Goal: Task Accomplishment & Management: Manage account settings

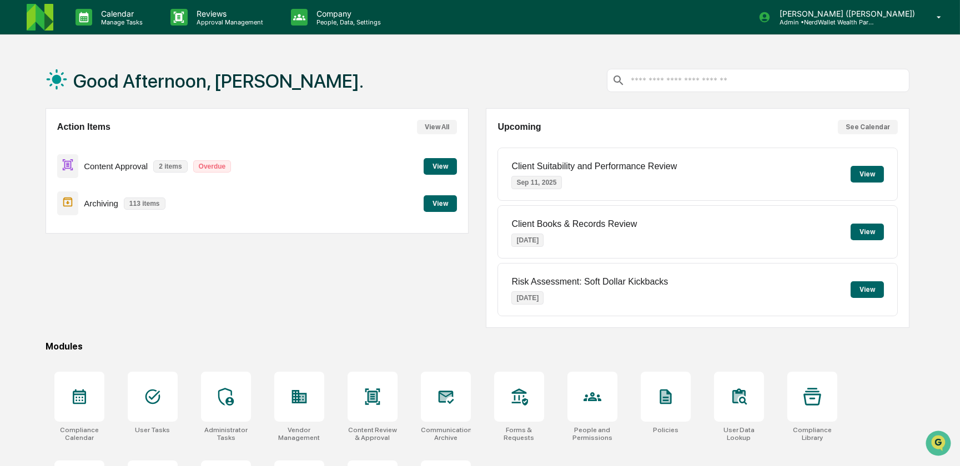
click at [436, 167] on button "View" at bounding box center [440, 166] width 33 height 17
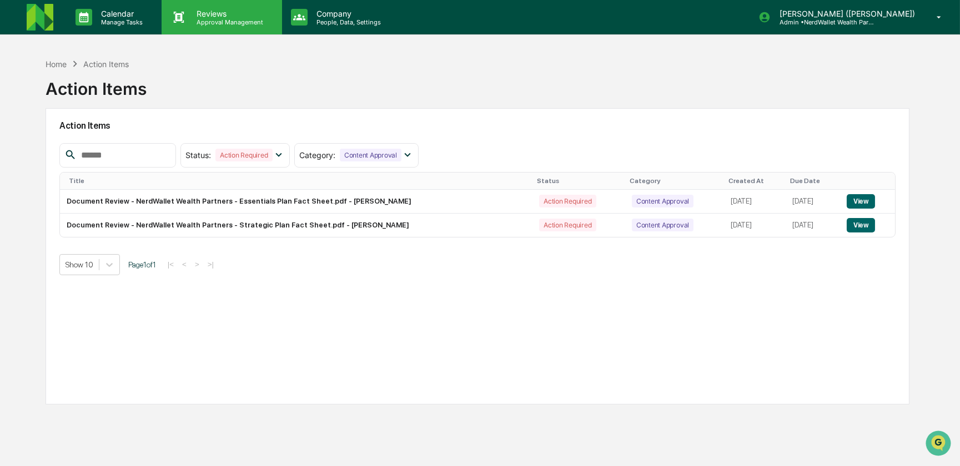
click at [219, 19] on p "Approval Management" at bounding box center [228, 22] width 81 height 8
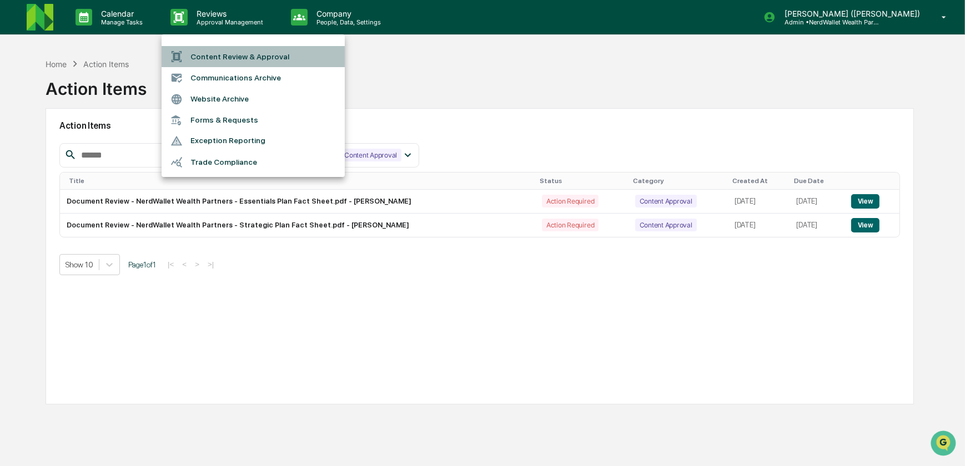
click at [243, 57] on li "Content Review & Approval" at bounding box center [253, 56] width 183 height 21
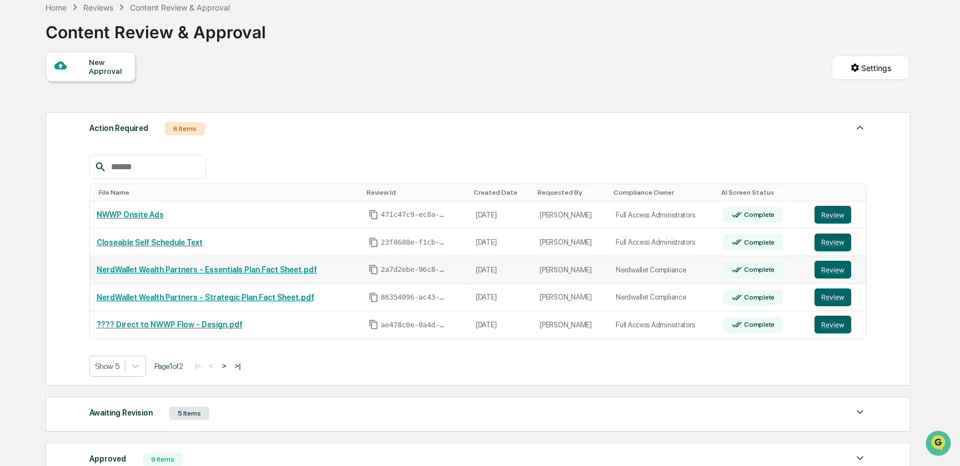
scroll to position [100, 0]
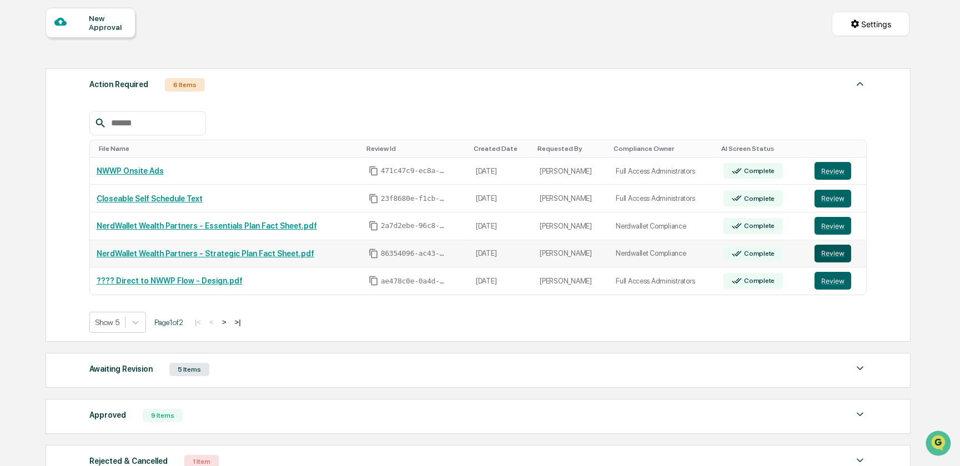
click at [826, 255] on button "Review" at bounding box center [833, 254] width 37 height 18
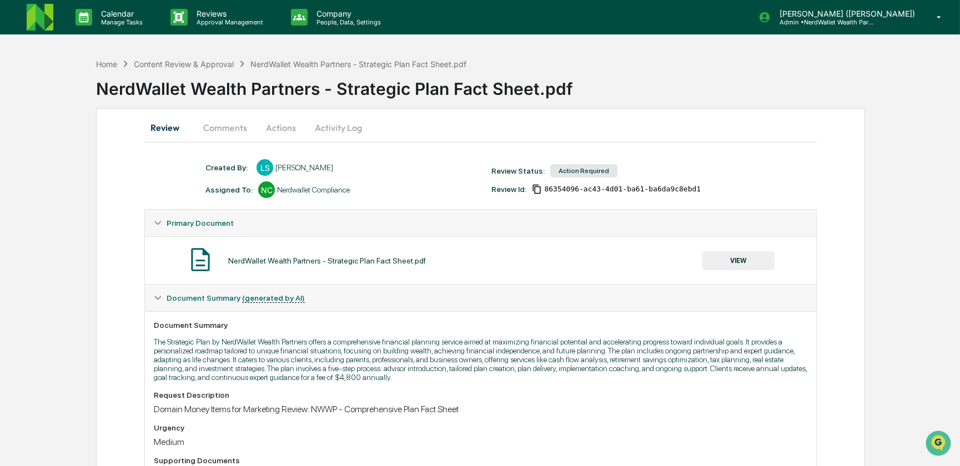
click at [236, 128] on button "Comments" at bounding box center [225, 127] width 62 height 27
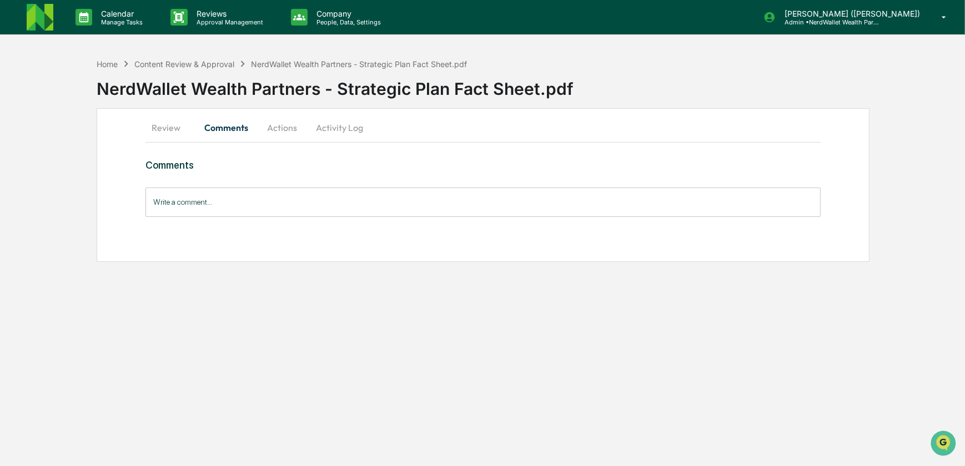
click at [281, 129] on button "Actions" at bounding box center [282, 127] width 50 height 27
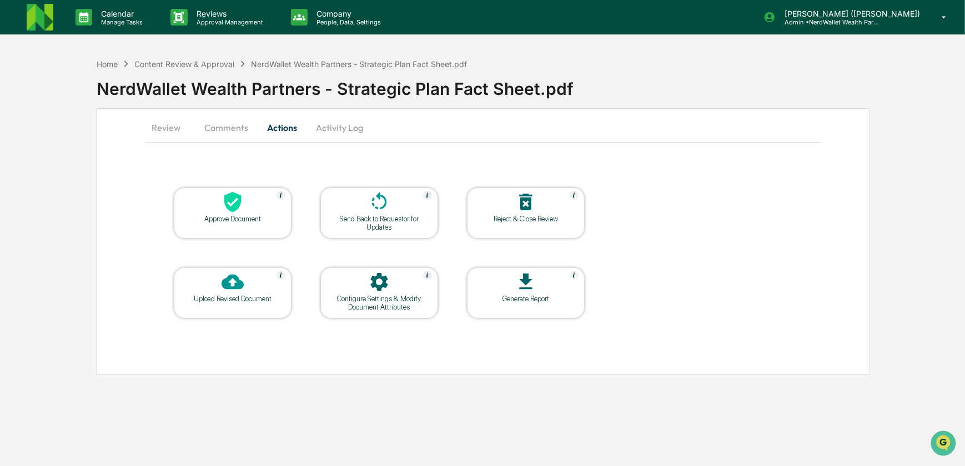
click at [370, 212] on icon at bounding box center [379, 202] width 22 height 22
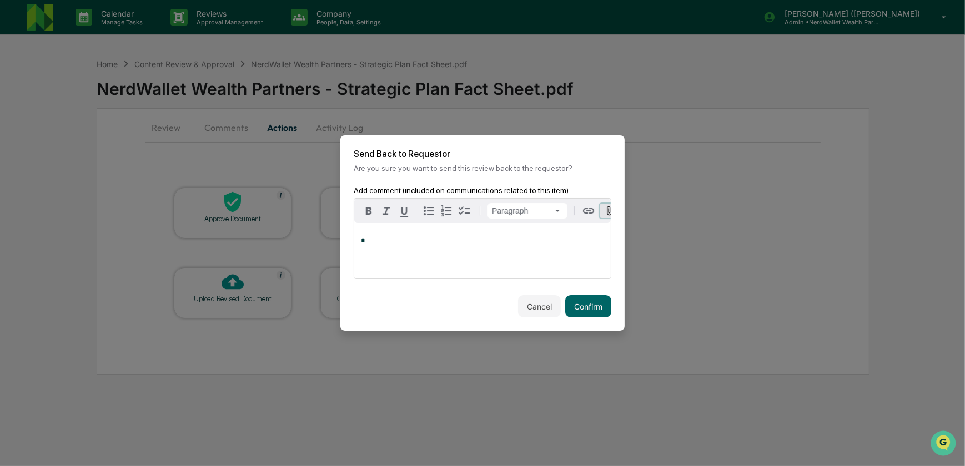
click at [607, 209] on icon "button" at bounding box center [609, 210] width 5 height 9
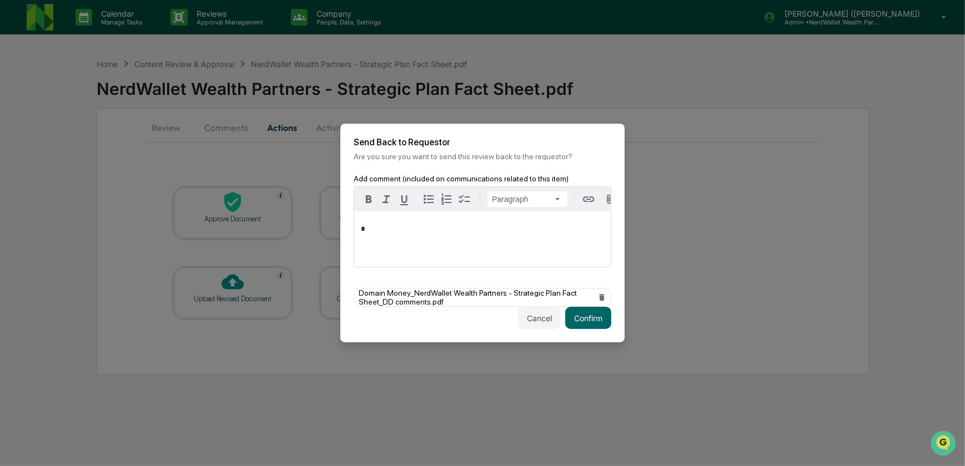
click at [487, 250] on div "*" at bounding box center [482, 240] width 257 height 56
click at [584, 323] on button "Confirm" at bounding box center [588, 318] width 46 height 22
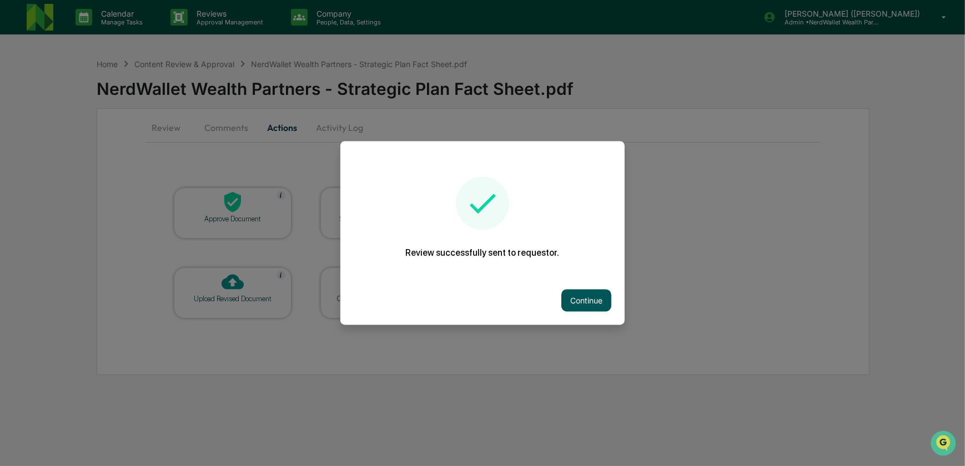
click at [581, 300] on button "Continue" at bounding box center [586, 301] width 50 height 22
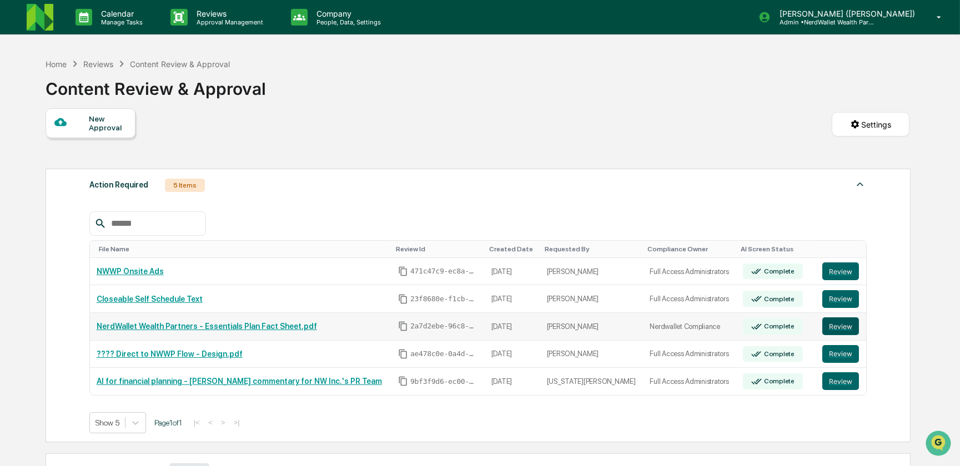
click at [827, 326] on button "Review" at bounding box center [840, 327] width 37 height 18
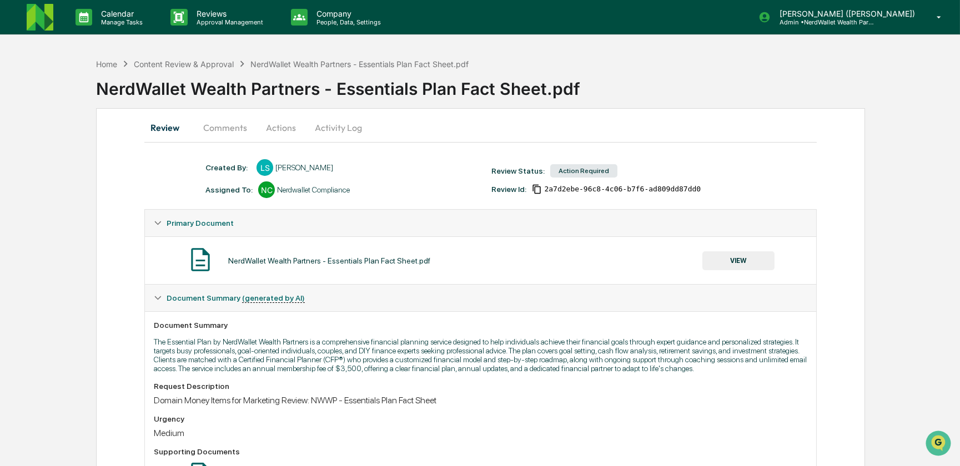
click at [277, 127] on button "Actions" at bounding box center [281, 127] width 50 height 27
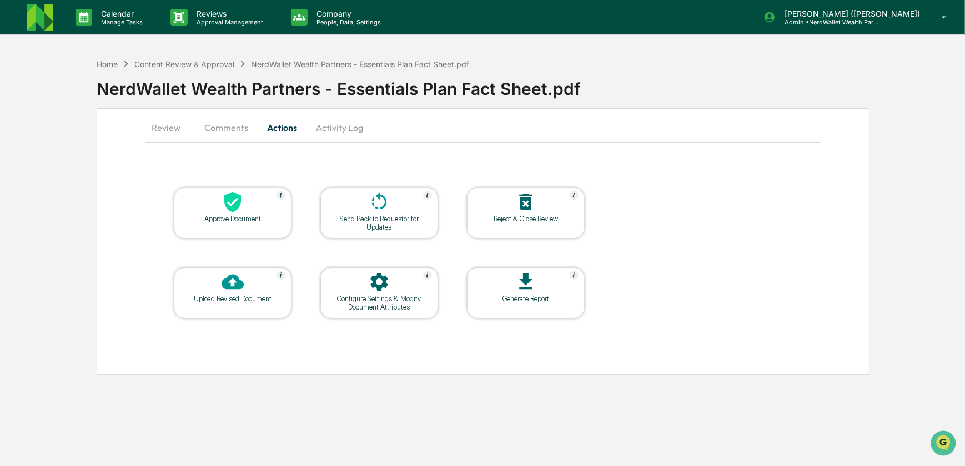
click at [374, 206] on icon at bounding box center [379, 202] width 22 height 22
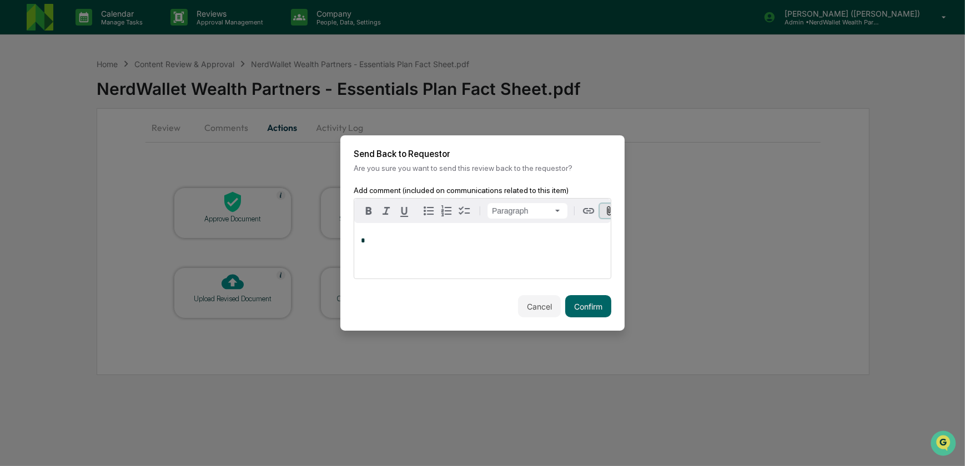
click at [607, 207] on icon "button" at bounding box center [609, 210] width 5 height 9
click at [442, 244] on p "*" at bounding box center [482, 241] width 243 height 8
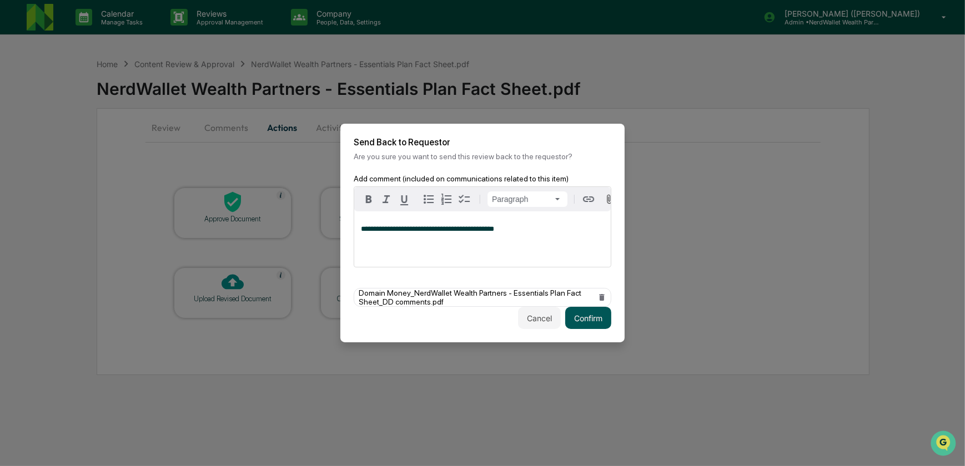
click at [587, 323] on button "Confirm" at bounding box center [588, 318] width 46 height 22
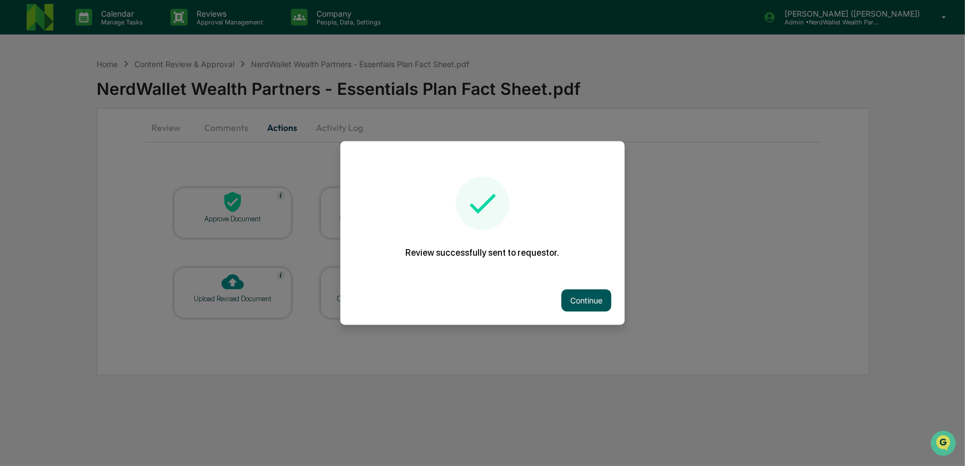
click at [594, 300] on button "Continue" at bounding box center [586, 301] width 50 height 22
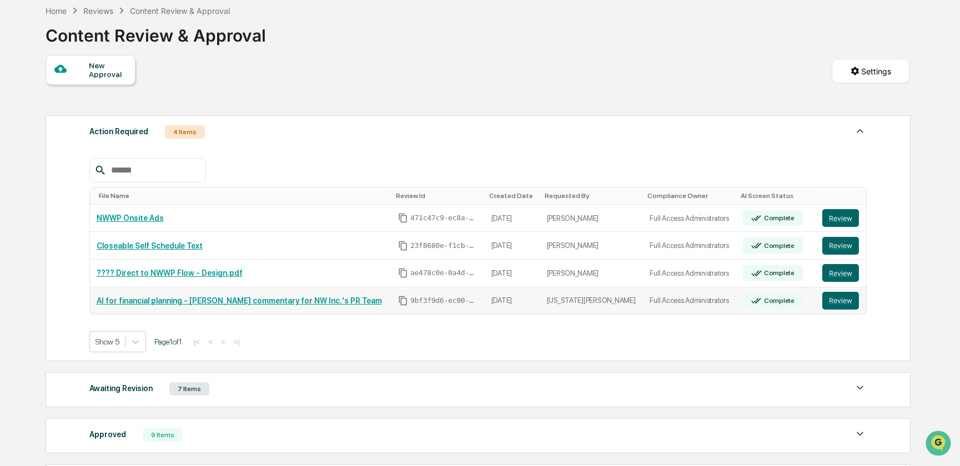
scroll to position [100, 0]
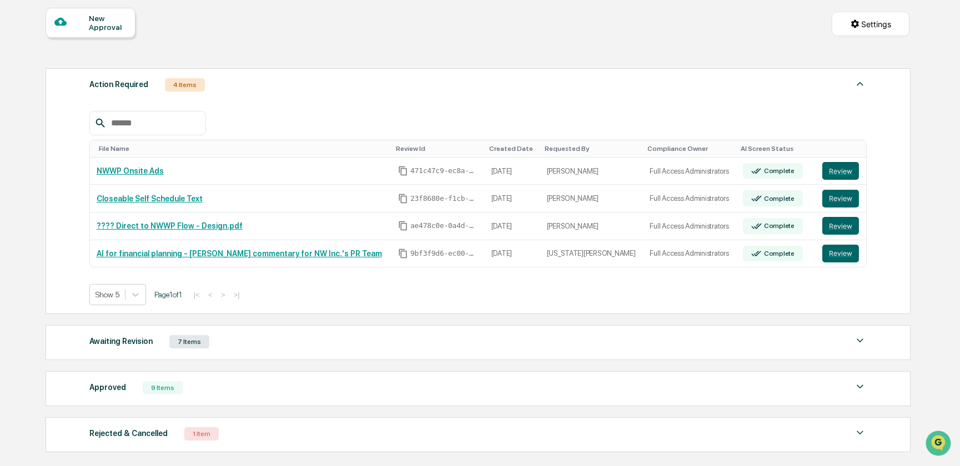
click at [129, 344] on div "Awaiting Revision" at bounding box center [120, 341] width 63 height 14
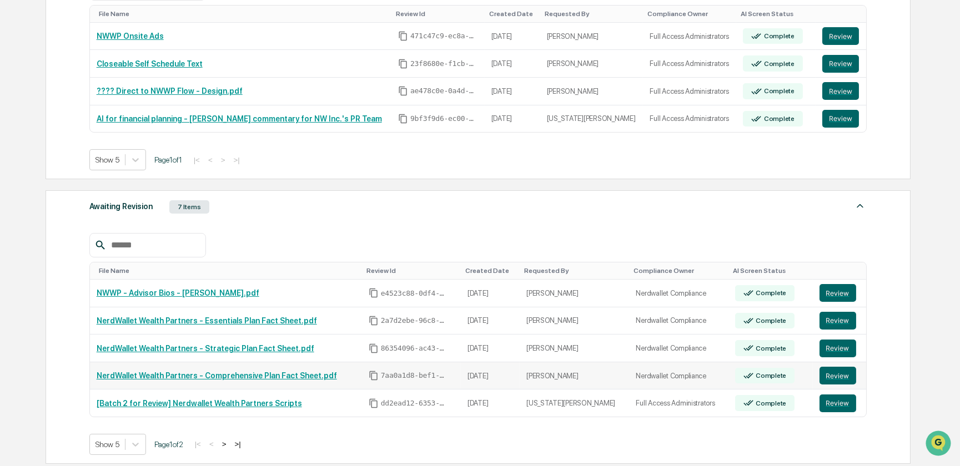
scroll to position [252, 0]
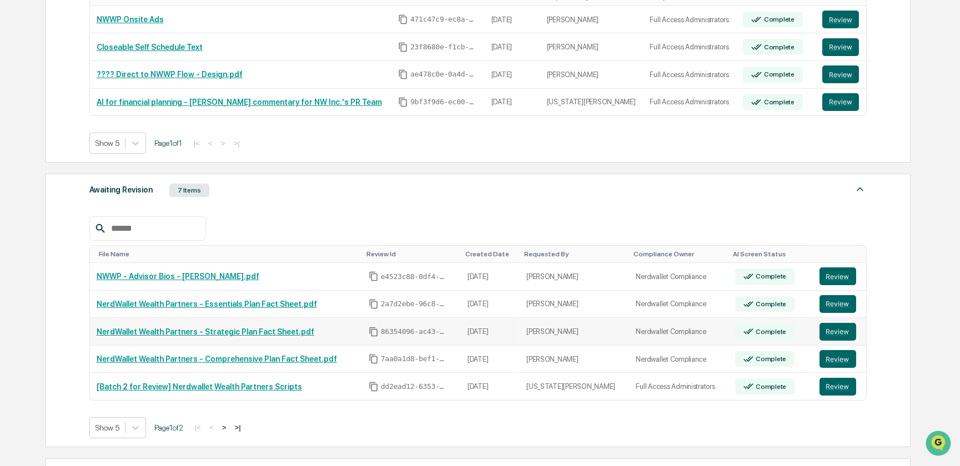
click at [210, 334] on link "NerdWallet Wealth Partners - Strategic Plan Fact Sheet.pdf" at bounding box center [206, 332] width 218 height 9
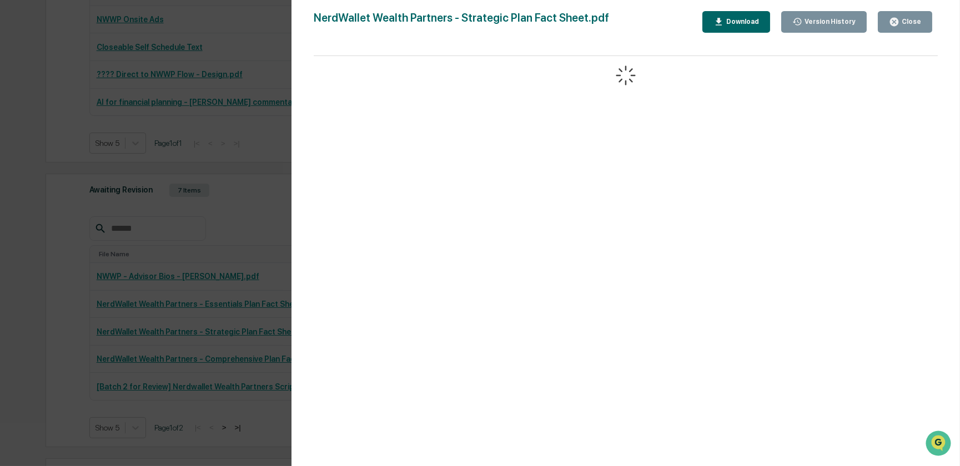
click at [905, 21] on div "Close" at bounding box center [910, 22] width 22 height 8
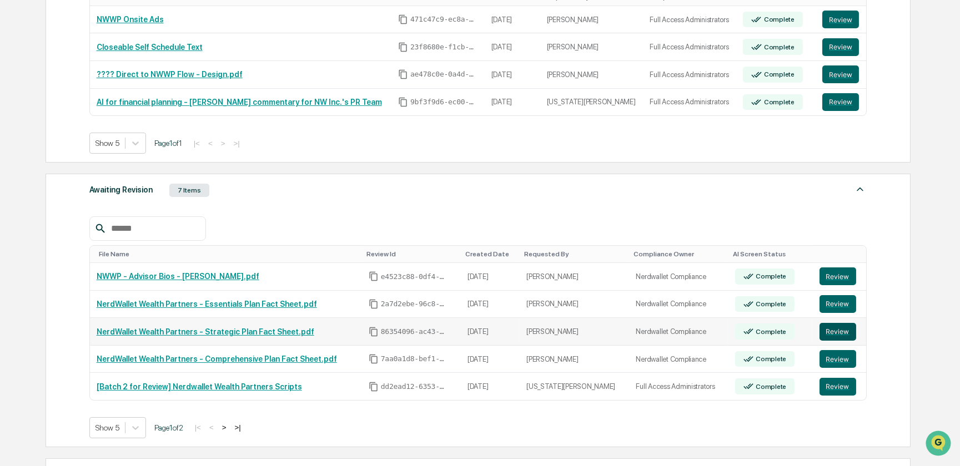
click at [827, 332] on button "Review" at bounding box center [838, 332] width 37 height 18
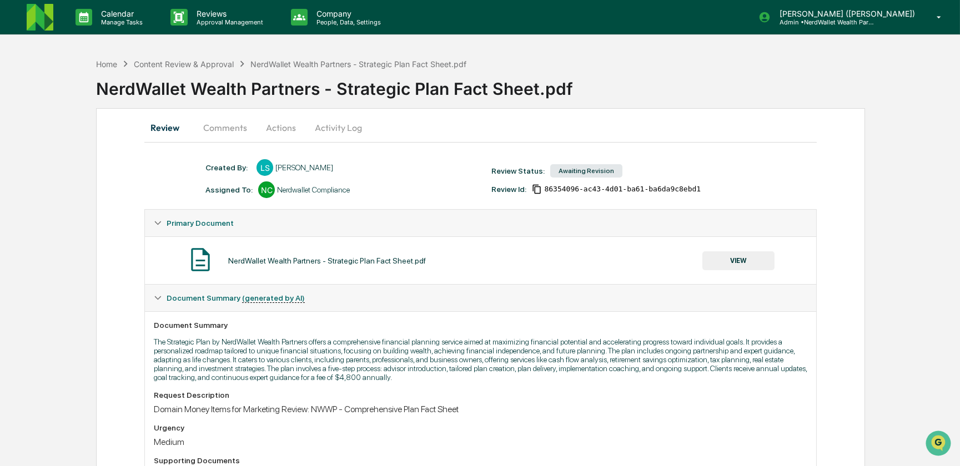
click at [225, 128] on button "Comments" at bounding box center [225, 127] width 62 height 27
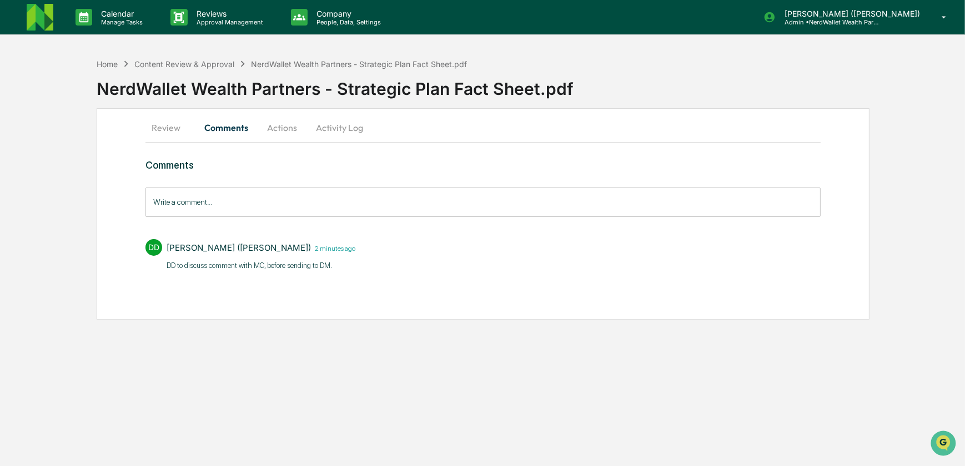
click at [288, 129] on button "Actions" at bounding box center [282, 127] width 50 height 27
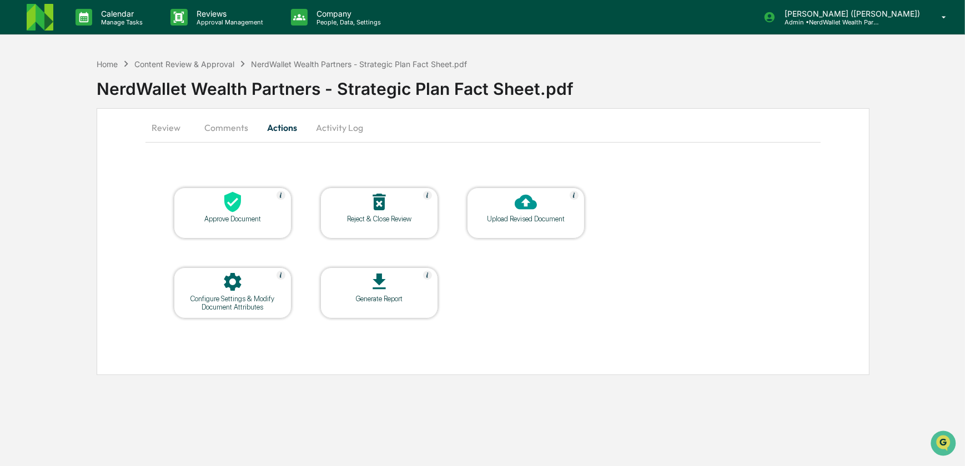
click at [335, 128] on button "Activity Log" at bounding box center [339, 127] width 65 height 27
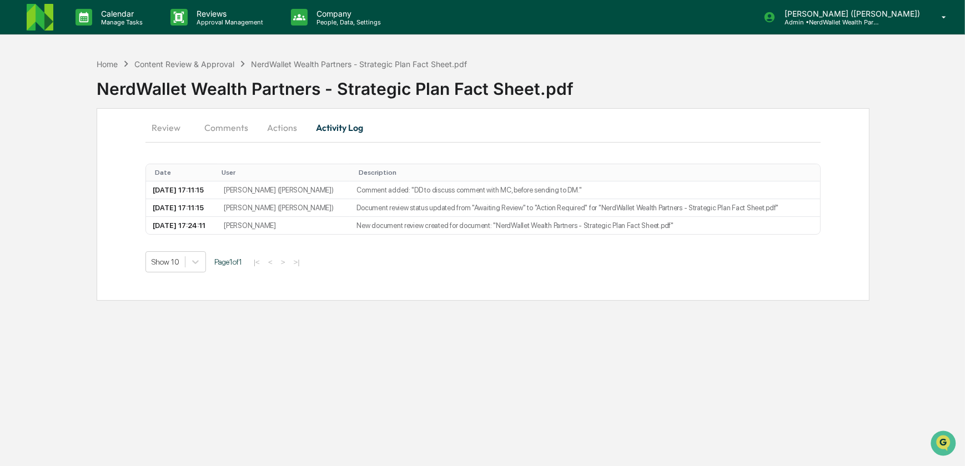
click at [233, 129] on button "Comments" at bounding box center [226, 127] width 62 height 27
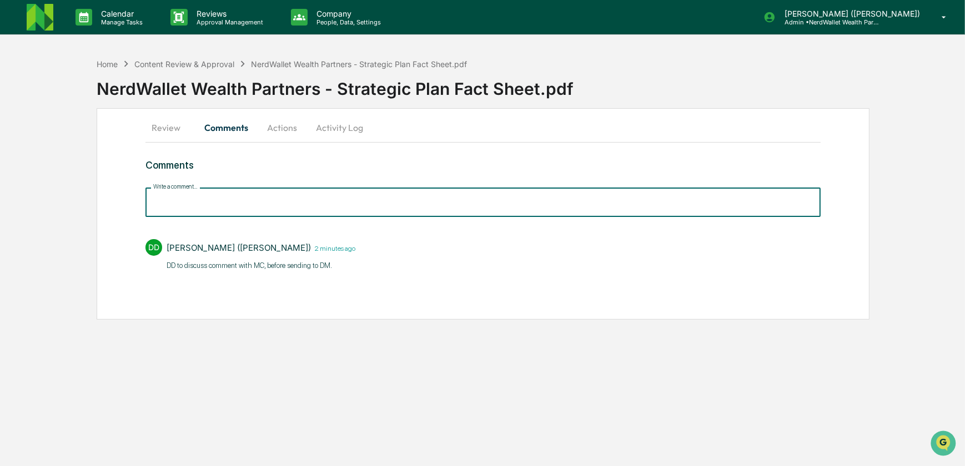
click at [217, 205] on input "Write a comment..." at bounding box center [483, 202] width 676 height 29
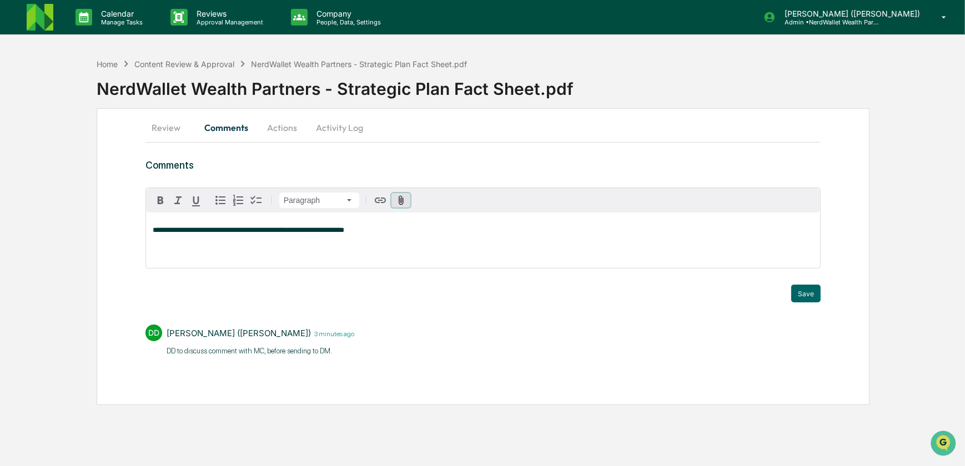
click at [400, 204] on icon "button" at bounding box center [401, 200] width 11 height 11
click at [294, 247] on div "**********" at bounding box center [483, 241] width 675 height 56
click at [401, 200] on icon "button" at bounding box center [401, 199] width 5 height 9
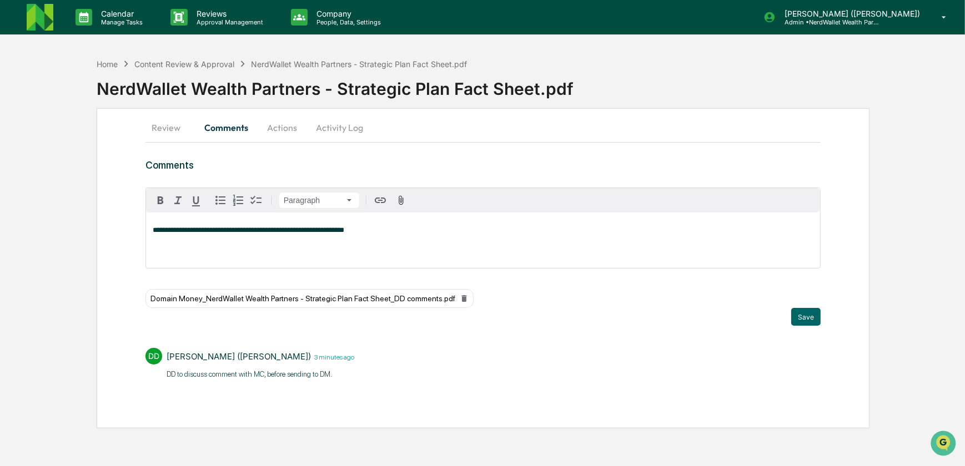
click at [422, 241] on div "**********" at bounding box center [483, 241] width 675 height 56
click at [800, 316] on button "Save" at bounding box center [805, 317] width 29 height 18
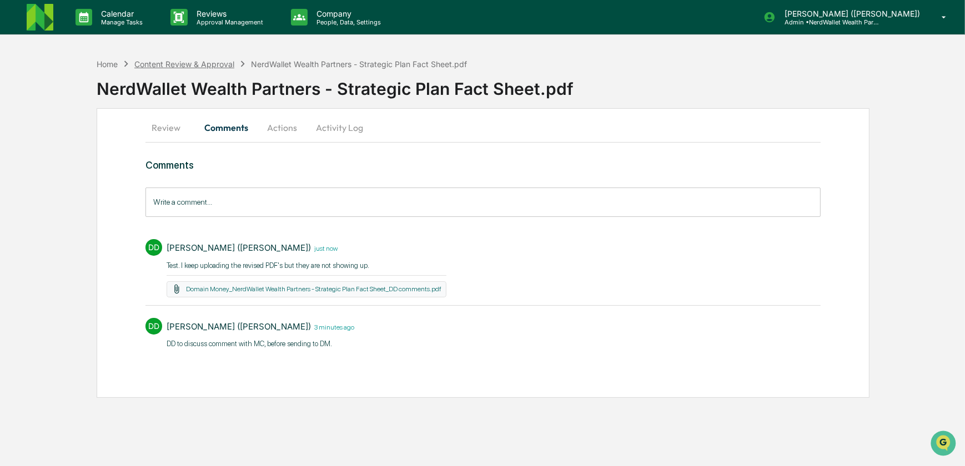
click at [211, 66] on div "Content Review & Approval" at bounding box center [184, 63] width 100 height 9
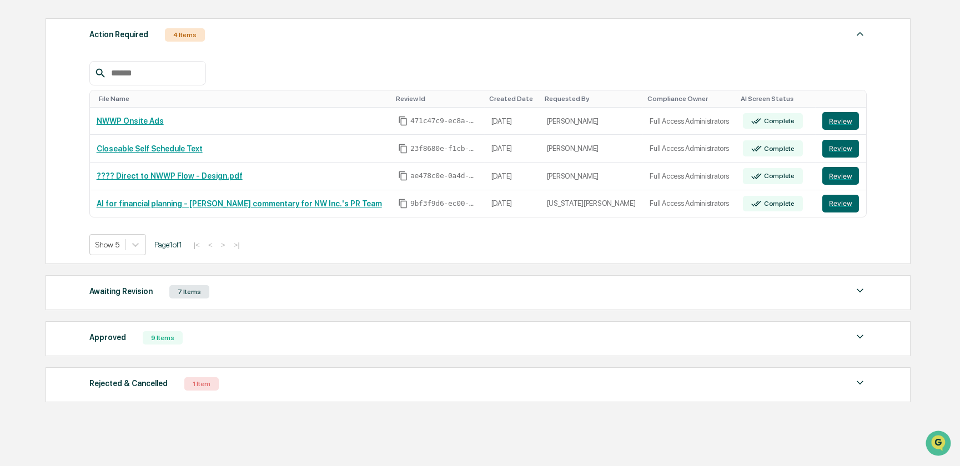
scroll to position [151, 0]
click at [109, 294] on div "Awaiting Revision" at bounding box center [120, 291] width 63 height 14
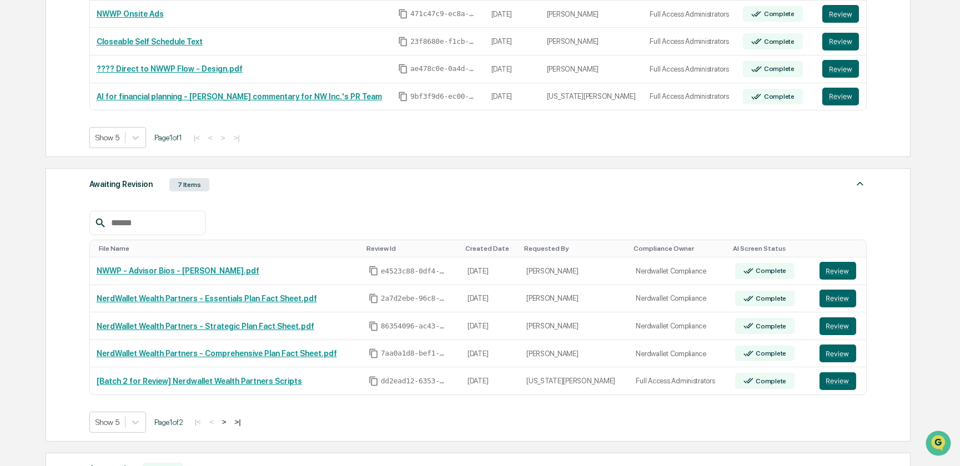
scroll to position [303, 0]
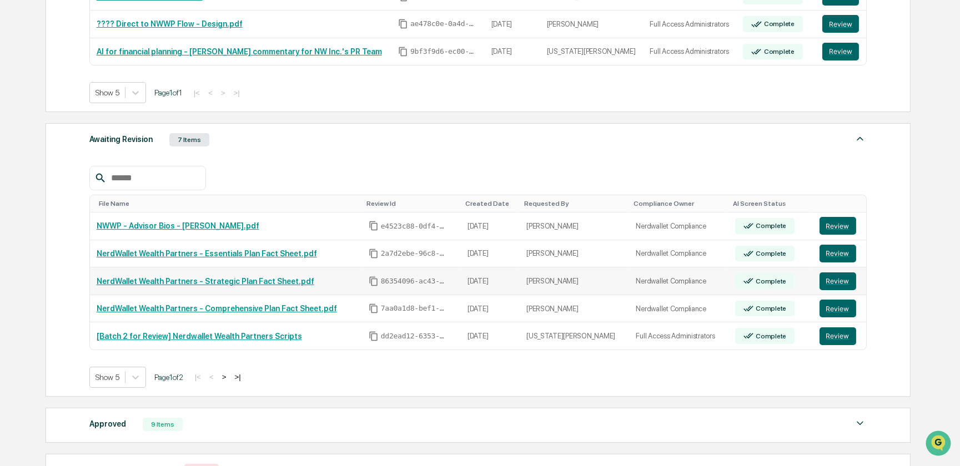
click at [225, 284] on link "NerdWallet Wealth Partners - Strategic Plan Fact Sheet.pdf" at bounding box center [206, 281] width 218 height 9
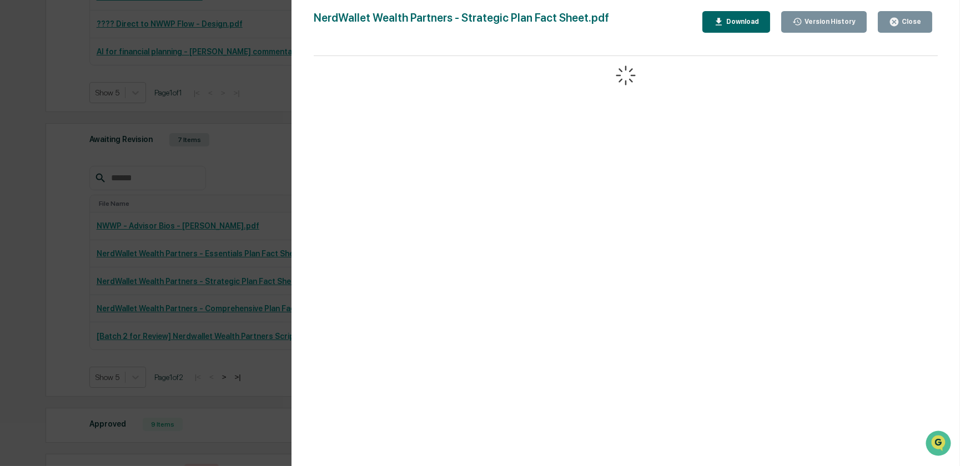
click at [902, 23] on div "Close" at bounding box center [910, 22] width 22 height 8
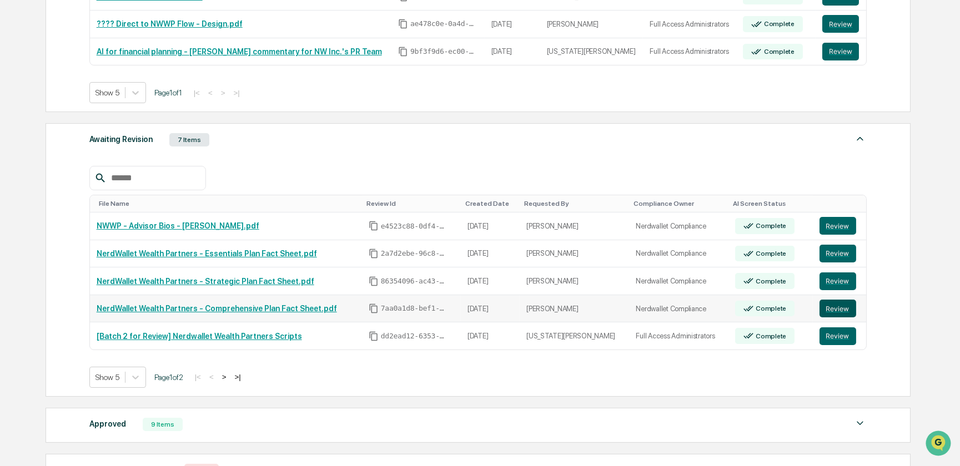
click at [825, 306] on button "Review" at bounding box center [838, 309] width 37 height 18
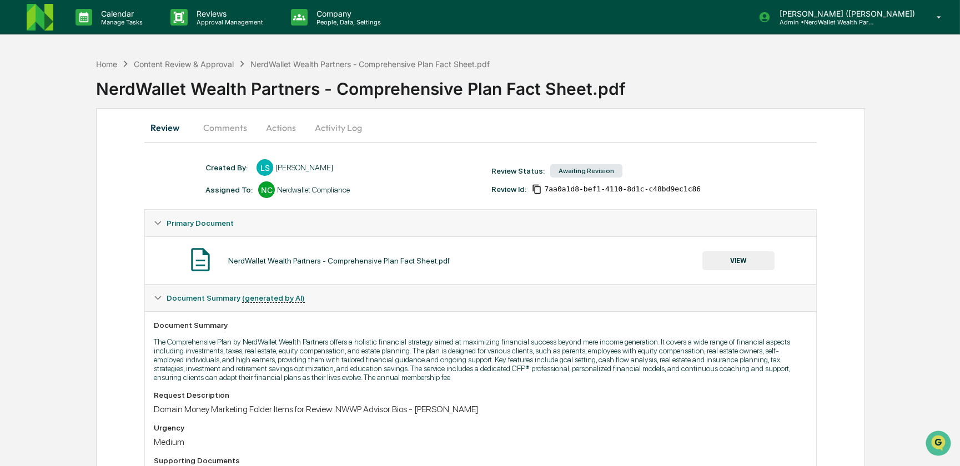
click at [234, 124] on button "Comments" at bounding box center [225, 127] width 62 height 27
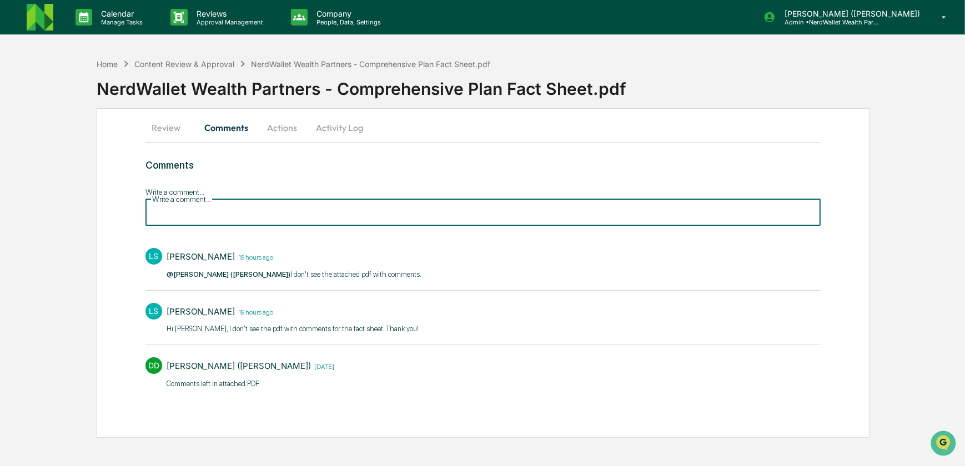
click at [197, 207] on input "Write a comment..." at bounding box center [483, 211] width 676 height 29
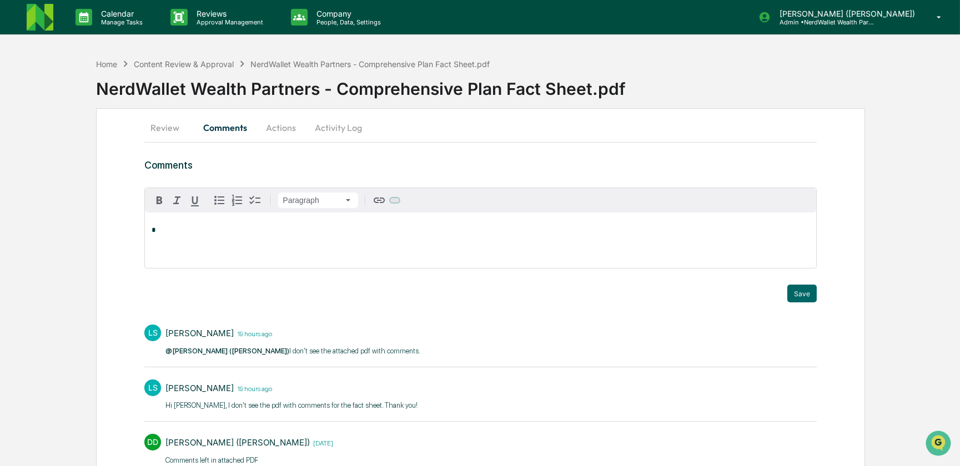
click at [395, 200] on icon "button" at bounding box center [395, 200] width 0 height 0
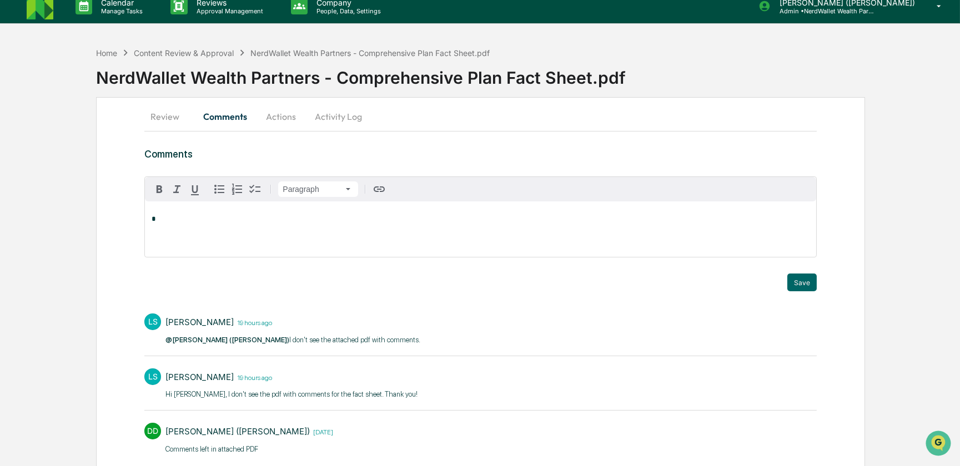
scroll to position [47, 0]
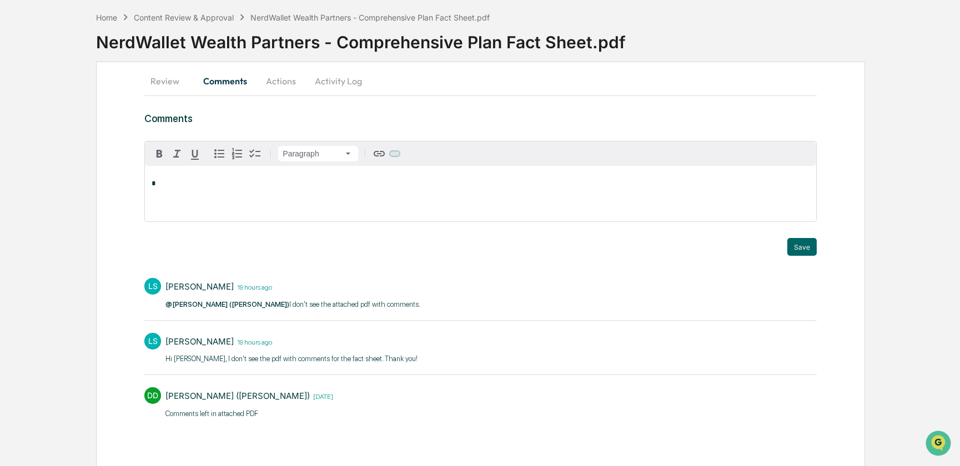
click at [395, 154] on icon "button" at bounding box center [395, 154] width 0 height 0
click at [274, 204] on div "*" at bounding box center [480, 194] width 671 height 56
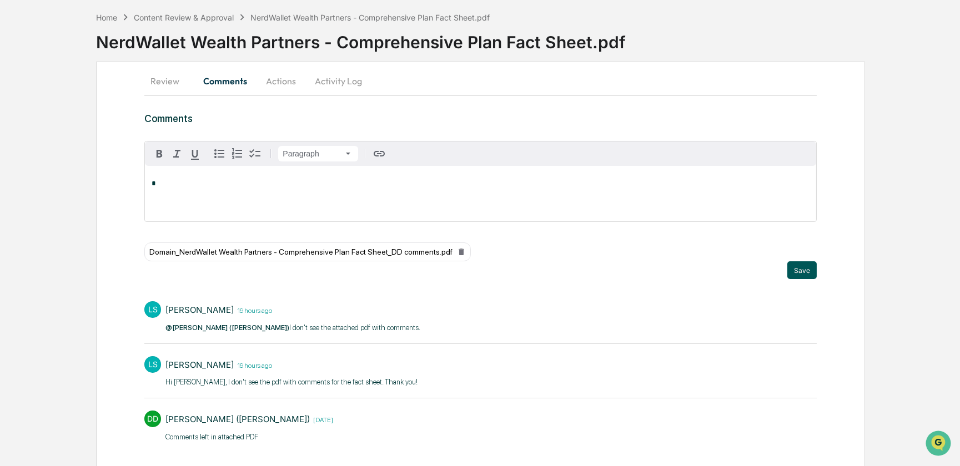
click at [803, 268] on button "Save" at bounding box center [801, 271] width 29 height 18
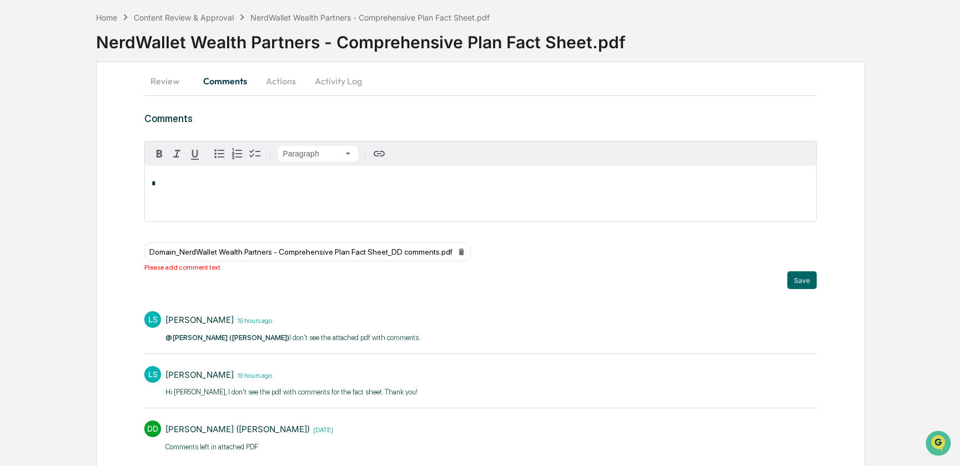
click at [227, 177] on div "*" at bounding box center [480, 194] width 671 height 56
click at [809, 281] on button "Save" at bounding box center [801, 281] width 29 height 18
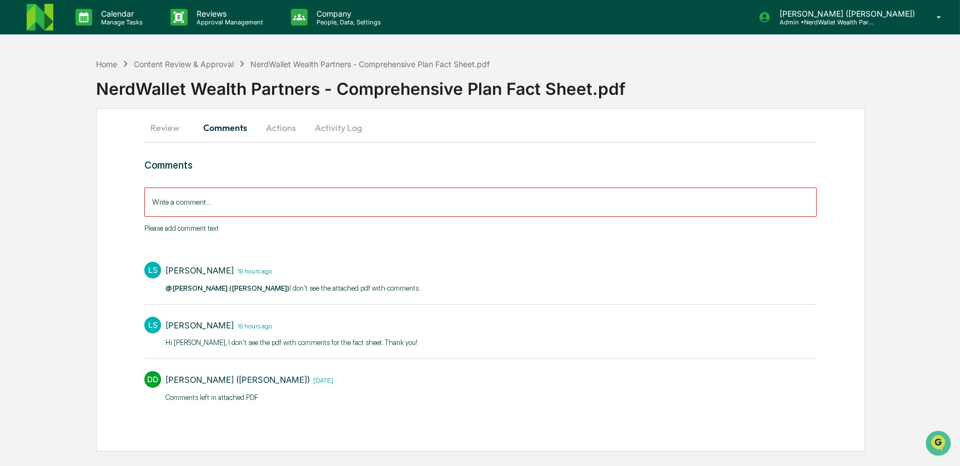
scroll to position [0, 0]
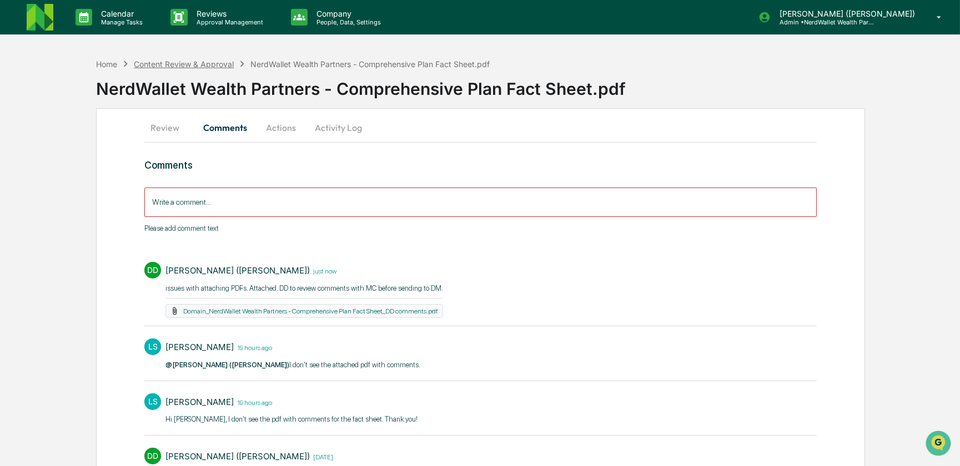
click at [211, 61] on div "Content Review & Approval" at bounding box center [184, 63] width 100 height 9
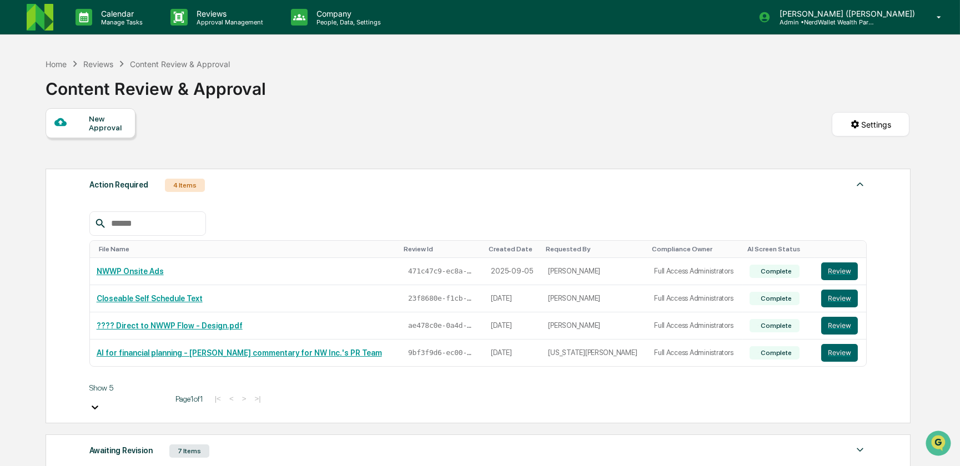
click at [160, 64] on div "Content Review & Approval" at bounding box center [180, 63] width 100 height 9
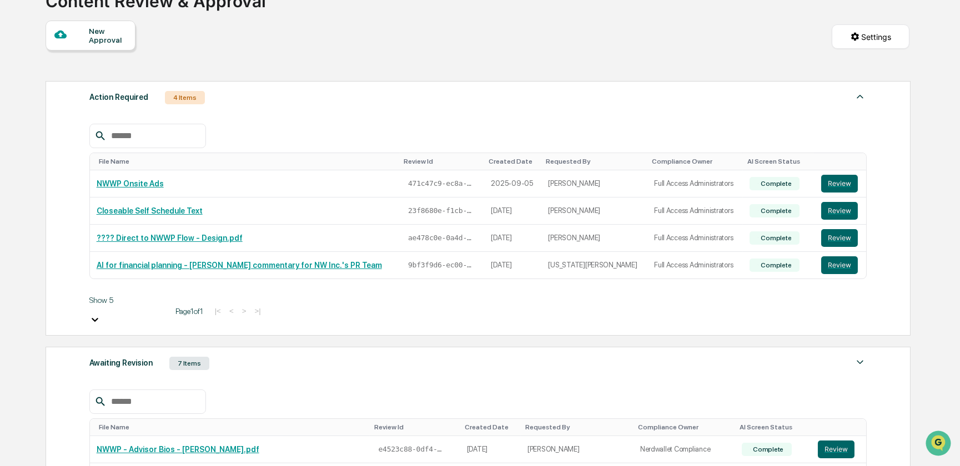
scroll to position [182, 0]
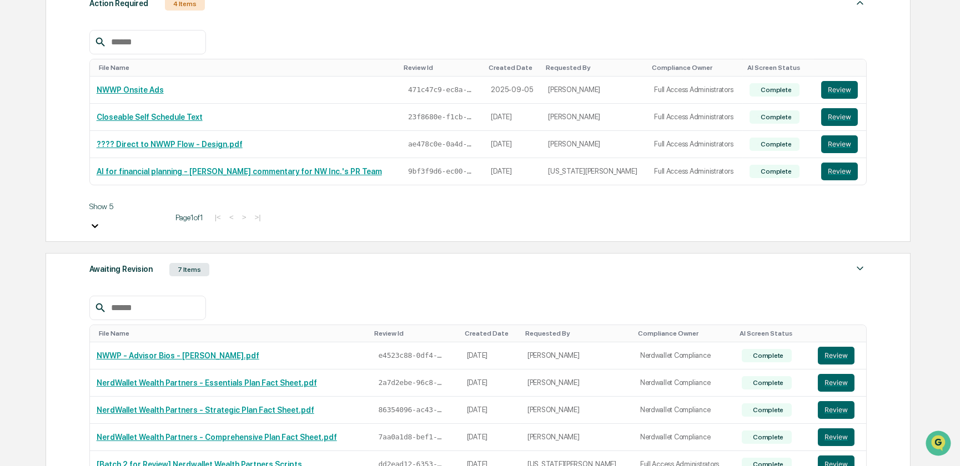
click at [125, 262] on div "Awaiting Revision" at bounding box center [120, 269] width 63 height 14
click at [839, 349] on button "Review" at bounding box center [836, 356] width 37 height 18
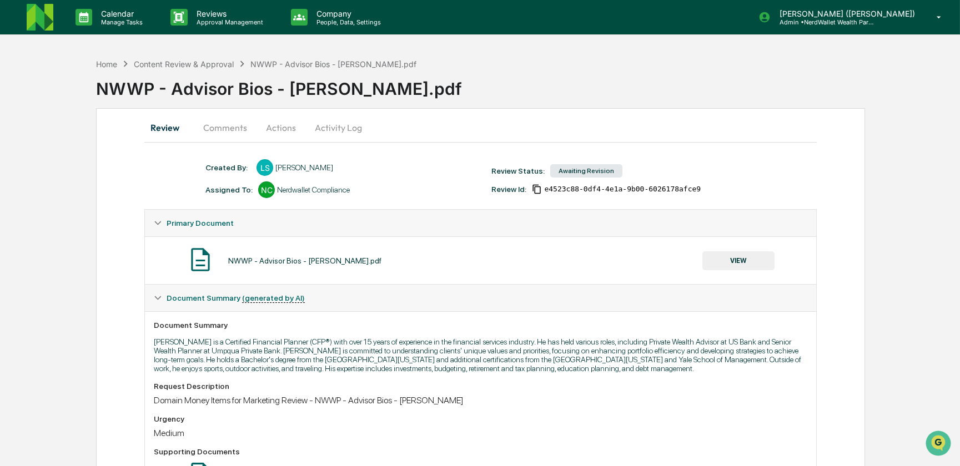
click at [230, 128] on button "Comments" at bounding box center [225, 127] width 62 height 27
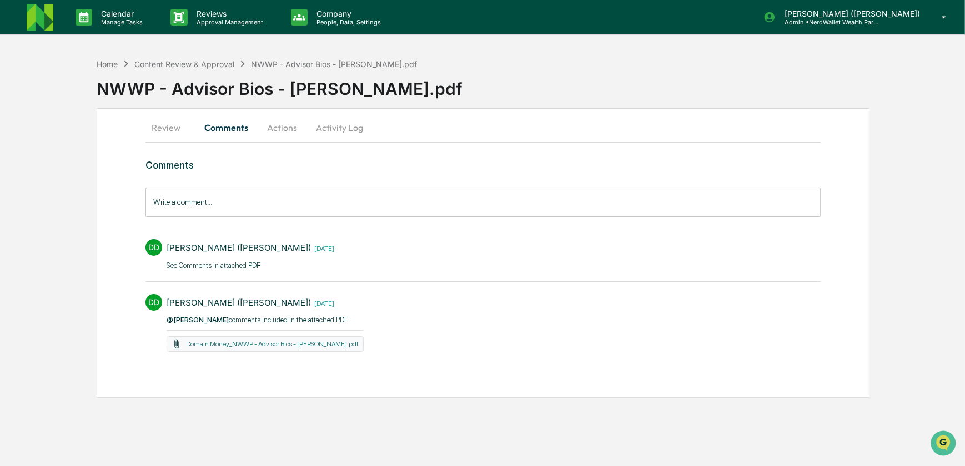
click at [211, 63] on div "Content Review & Approval" at bounding box center [184, 63] width 100 height 9
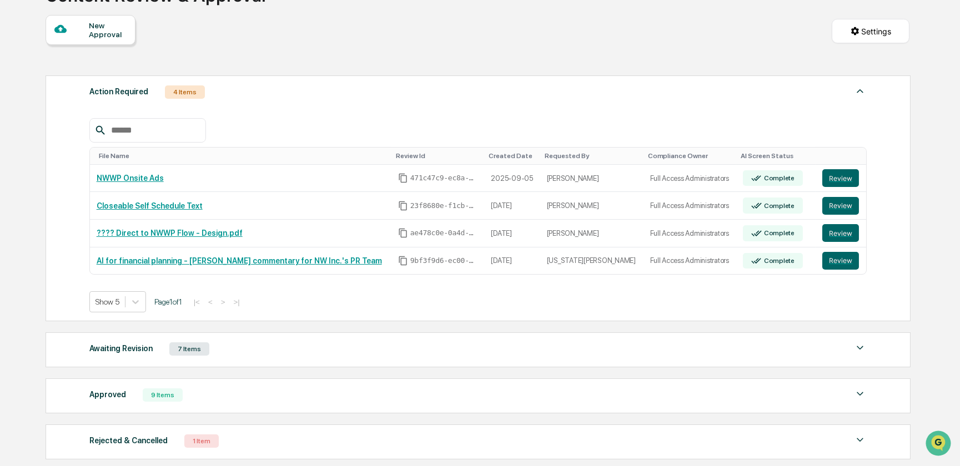
scroll to position [100, 0]
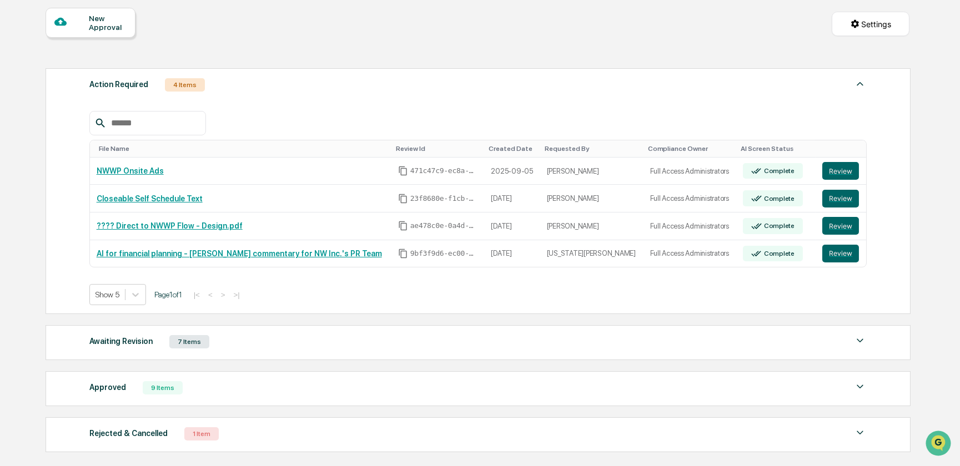
click at [119, 341] on div "Awaiting Revision" at bounding box center [120, 341] width 63 height 14
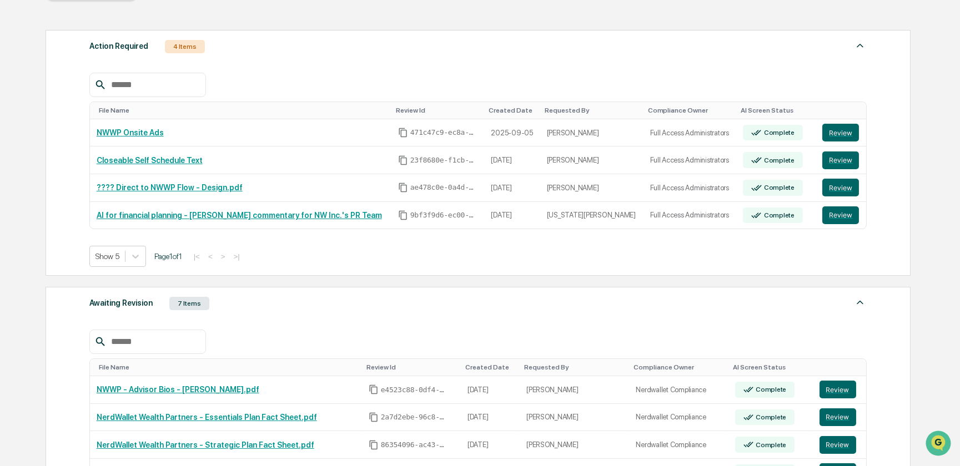
scroll to position [202, 0]
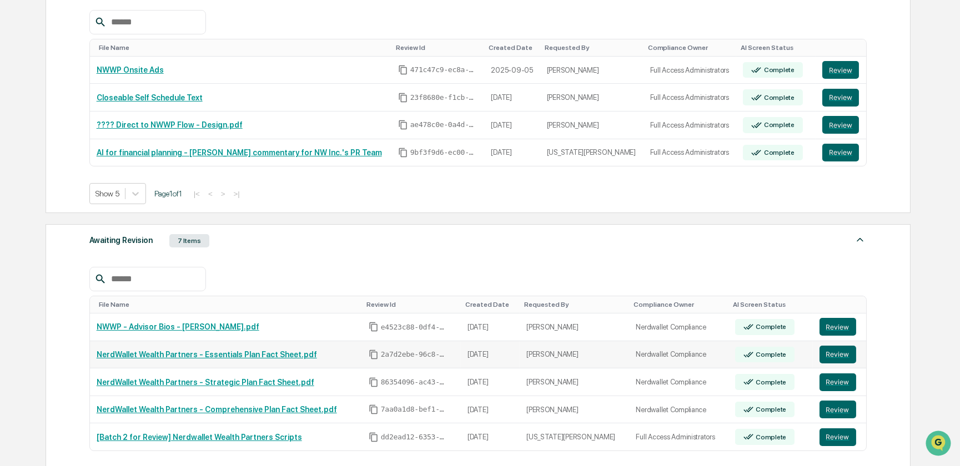
click at [268, 358] on link "NerdWallet Wealth Partners - Essentials Plan Fact Sheet.pdf" at bounding box center [207, 354] width 220 height 9
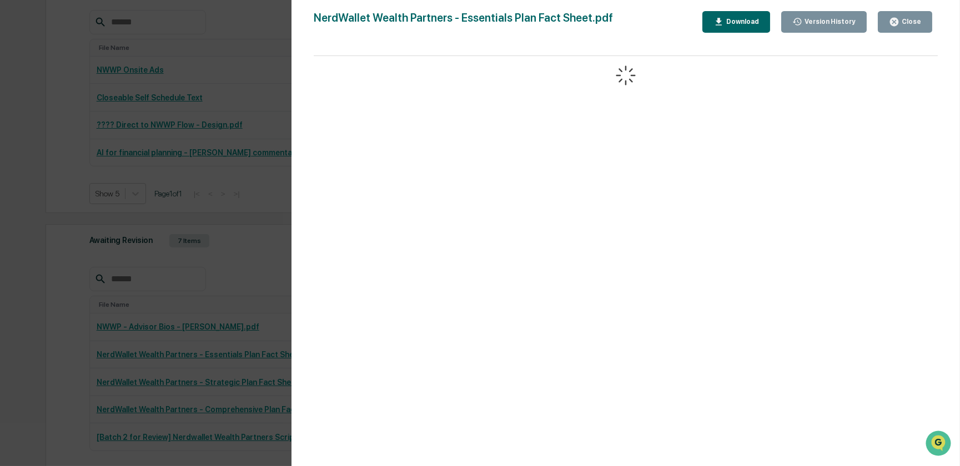
click at [896, 22] on icon "button" at bounding box center [894, 22] width 11 height 11
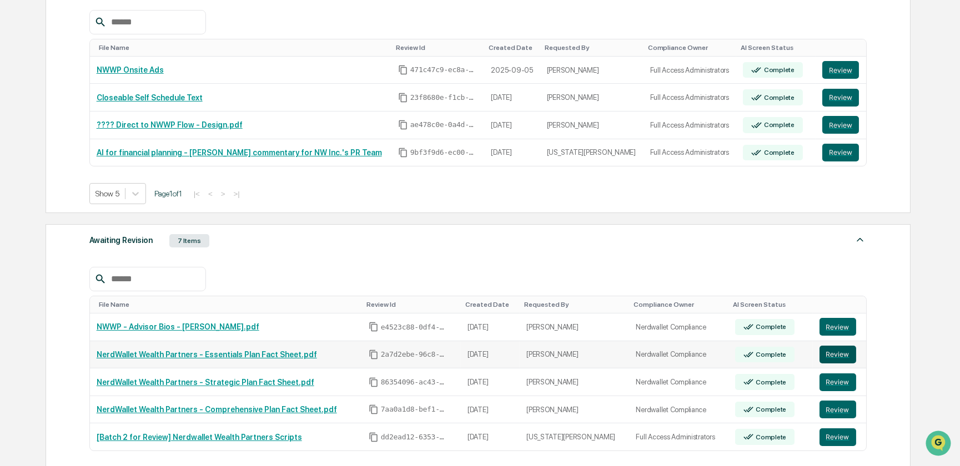
click at [822, 355] on button "Review" at bounding box center [838, 355] width 37 height 18
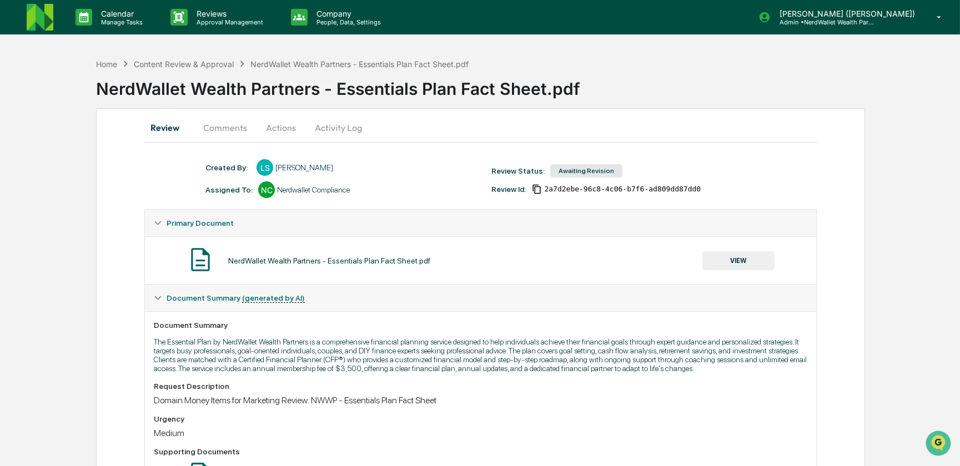
click at [237, 130] on button "Comments" at bounding box center [225, 127] width 62 height 27
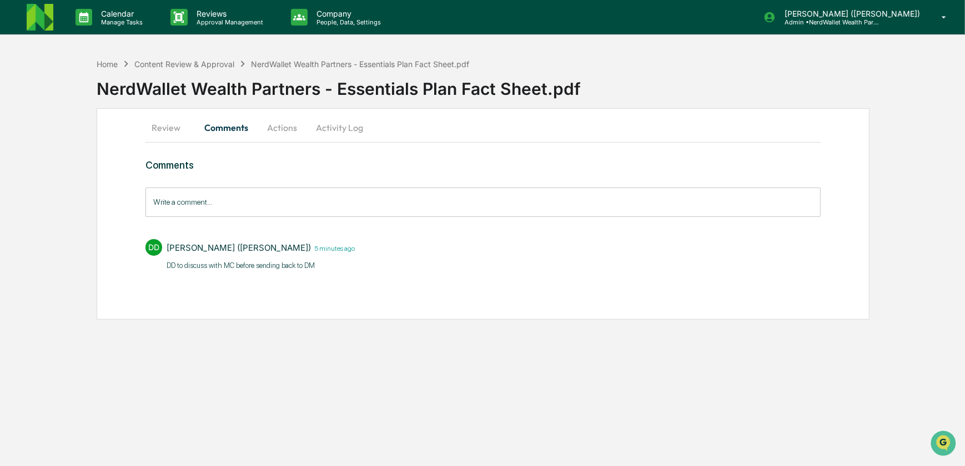
click at [233, 201] on input "Write a comment..." at bounding box center [483, 202] width 676 height 29
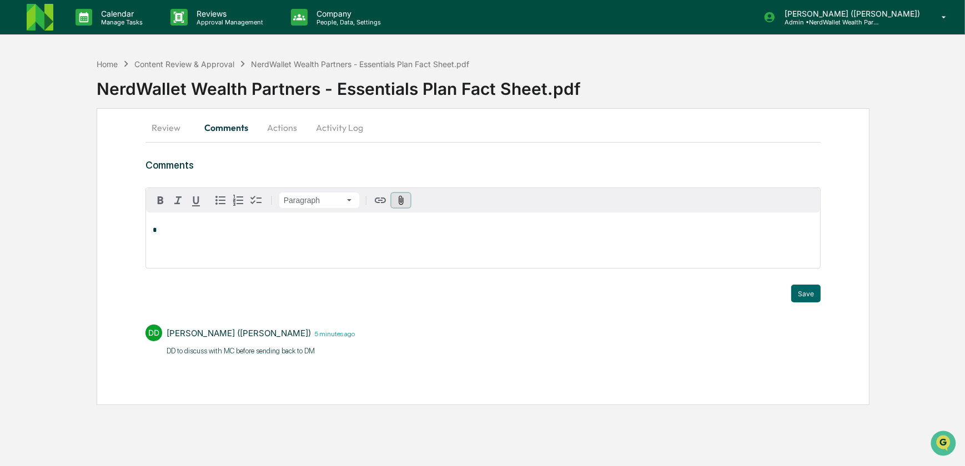
click at [400, 200] on icon "button" at bounding box center [401, 199] width 5 height 9
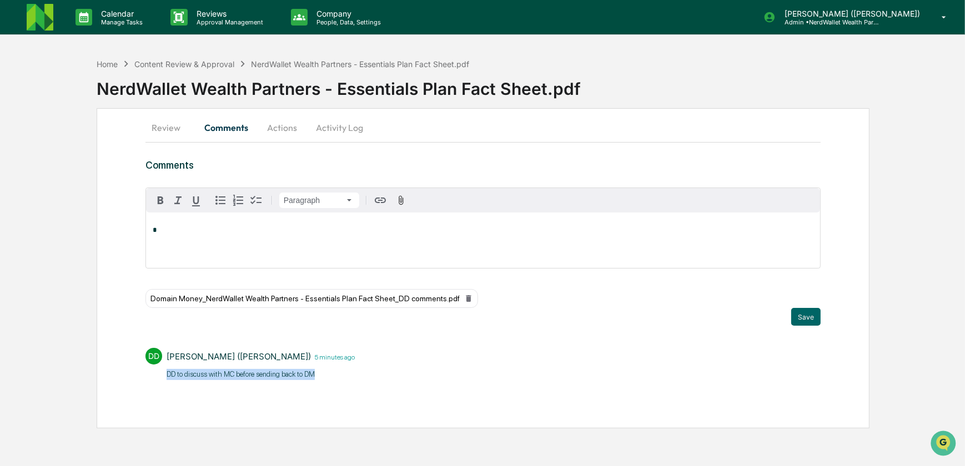
drag, startPoint x: 315, startPoint y: 375, endPoint x: 161, endPoint y: 371, distance: 153.8
click at [161, 371] on div "DD DeeAnn Mays (Dempsey) 5 minutes ago ​DD to discuss with MC before sending ba…" at bounding box center [483, 363] width 676 height 41
copy p "​DD to discuss with MC before sending back to DM"
click at [161, 229] on p "*" at bounding box center [483, 231] width 661 height 8
click at [806, 316] on button "Save" at bounding box center [805, 317] width 29 height 18
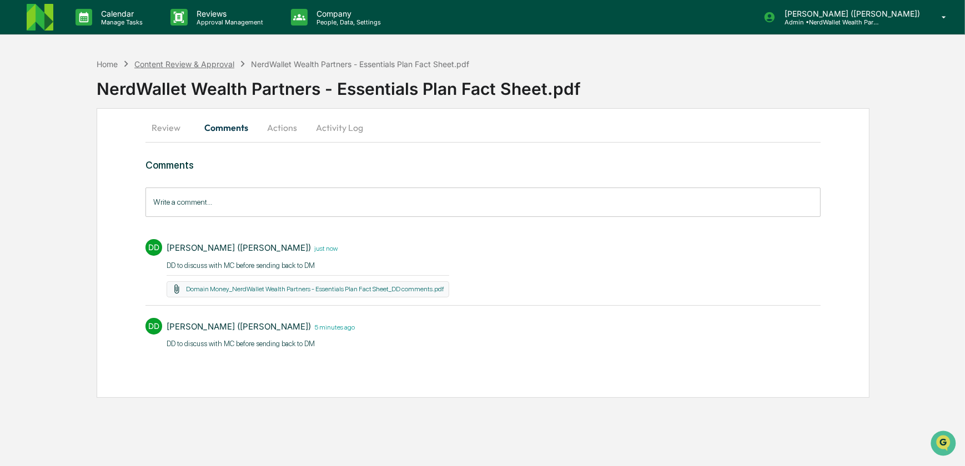
click at [170, 64] on div "Content Review & Approval" at bounding box center [184, 63] width 100 height 9
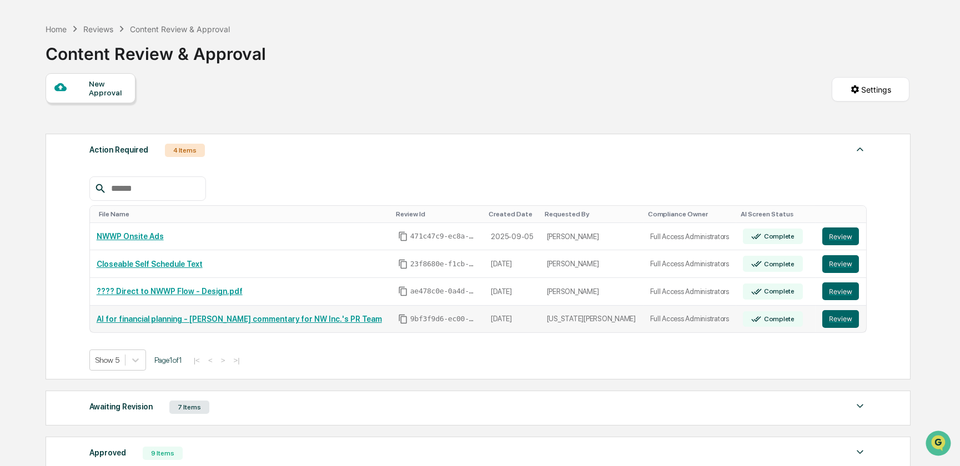
scroll to position [50, 0]
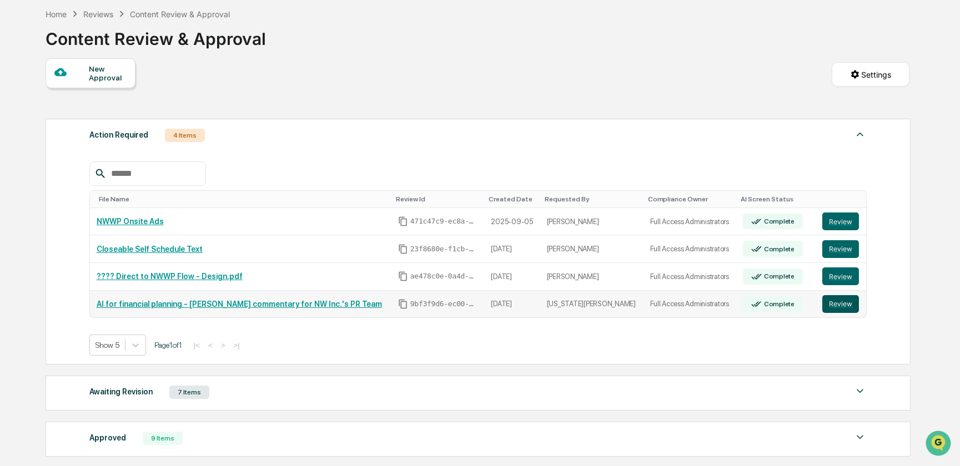
click at [833, 306] on button "Review" at bounding box center [840, 304] width 37 height 18
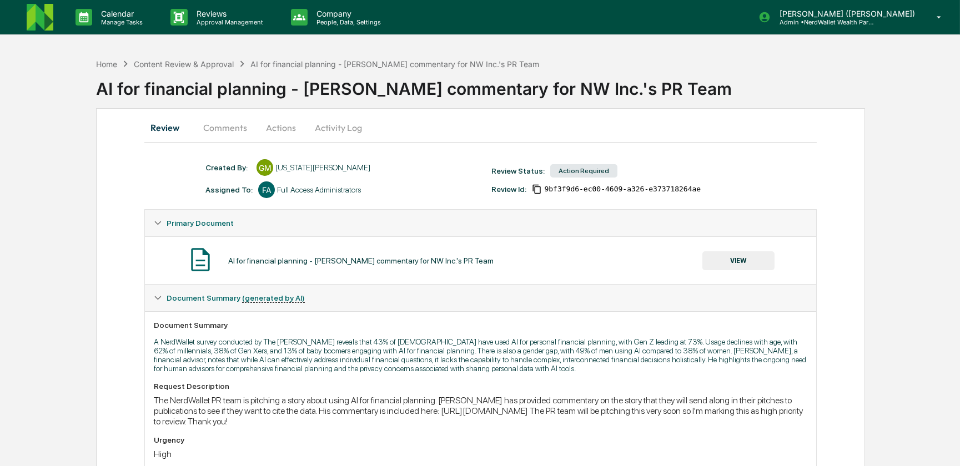
click at [221, 129] on button "Comments" at bounding box center [225, 127] width 62 height 27
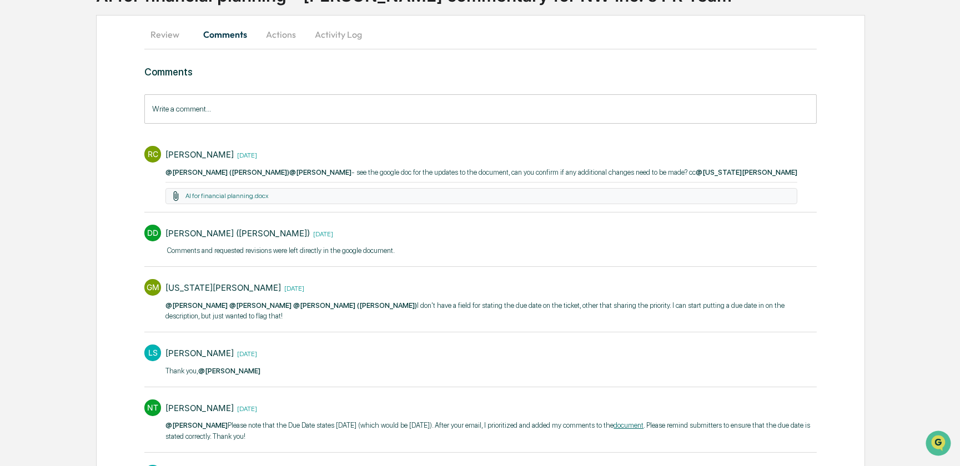
scroll to position [169, 0]
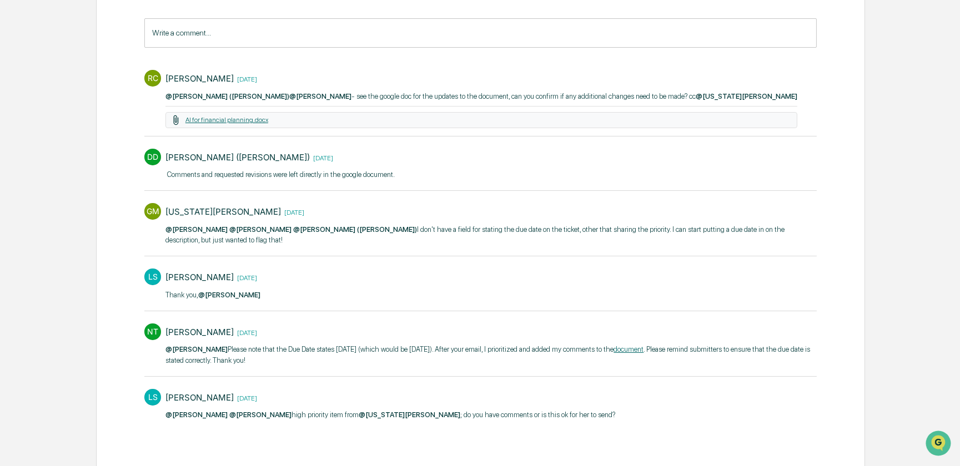
drag, startPoint x: 235, startPoint y: 120, endPoint x: 227, endPoint y: 120, distance: 7.8
click at [227, 120] on link "AI for financial planning.docx" at bounding box center [226, 120] width 83 height 8
click at [229, 120] on link "AI for financial planning.docx" at bounding box center [226, 120] width 83 height 8
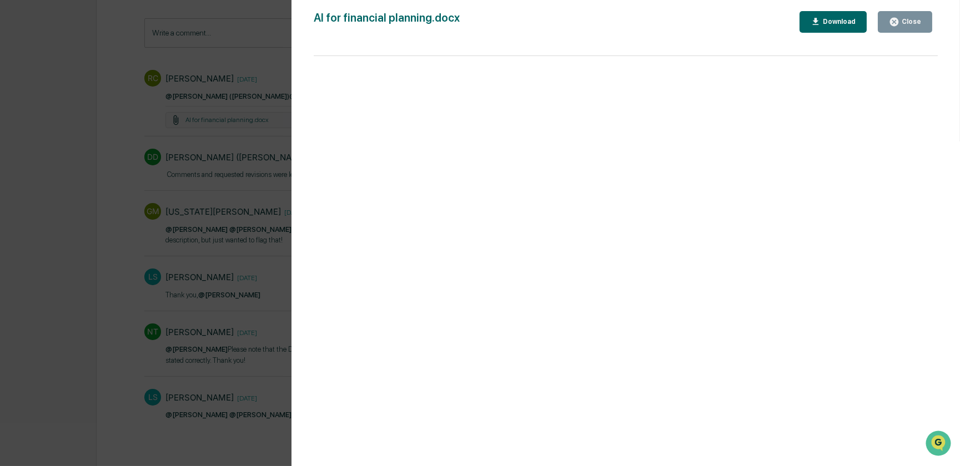
click at [839, 19] on div "Download" at bounding box center [838, 22] width 35 height 8
